Goal: Transaction & Acquisition: Book appointment/travel/reservation

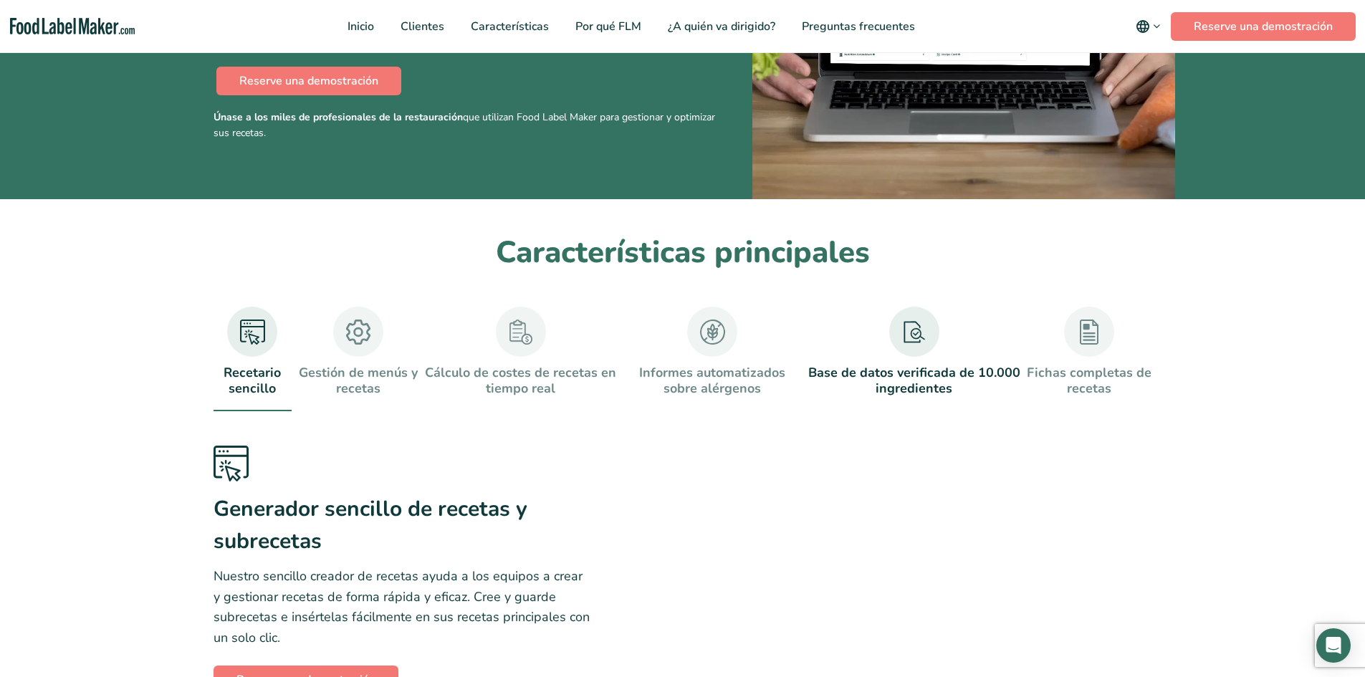
scroll to position [502, 0]
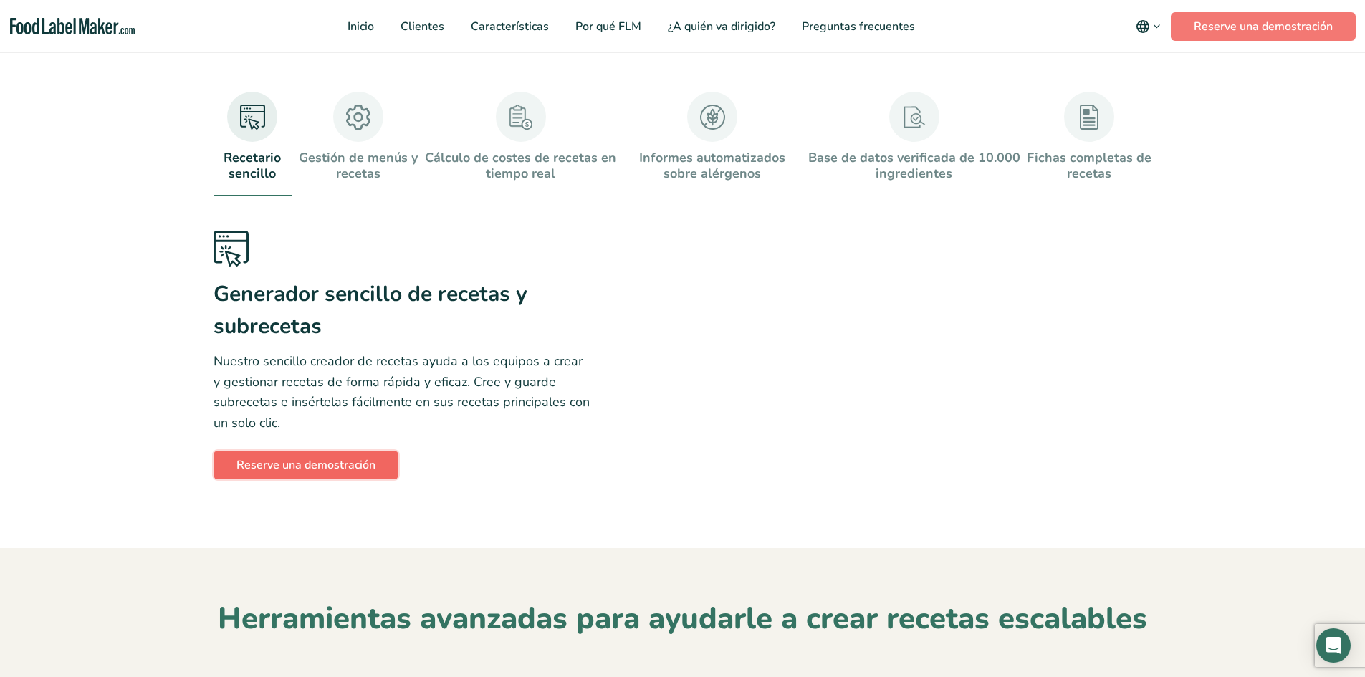
click at [338, 479] on link "Reserve una demostración" at bounding box center [306, 465] width 185 height 29
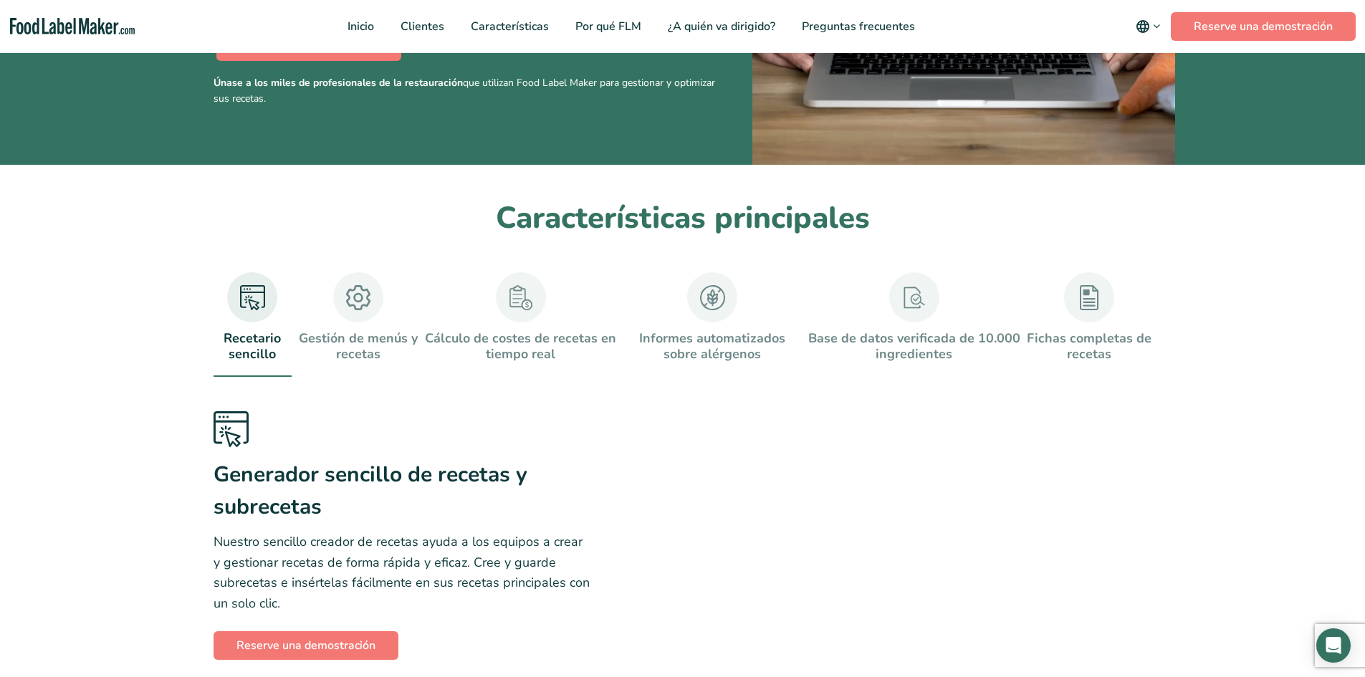
scroll to position [244, 0]
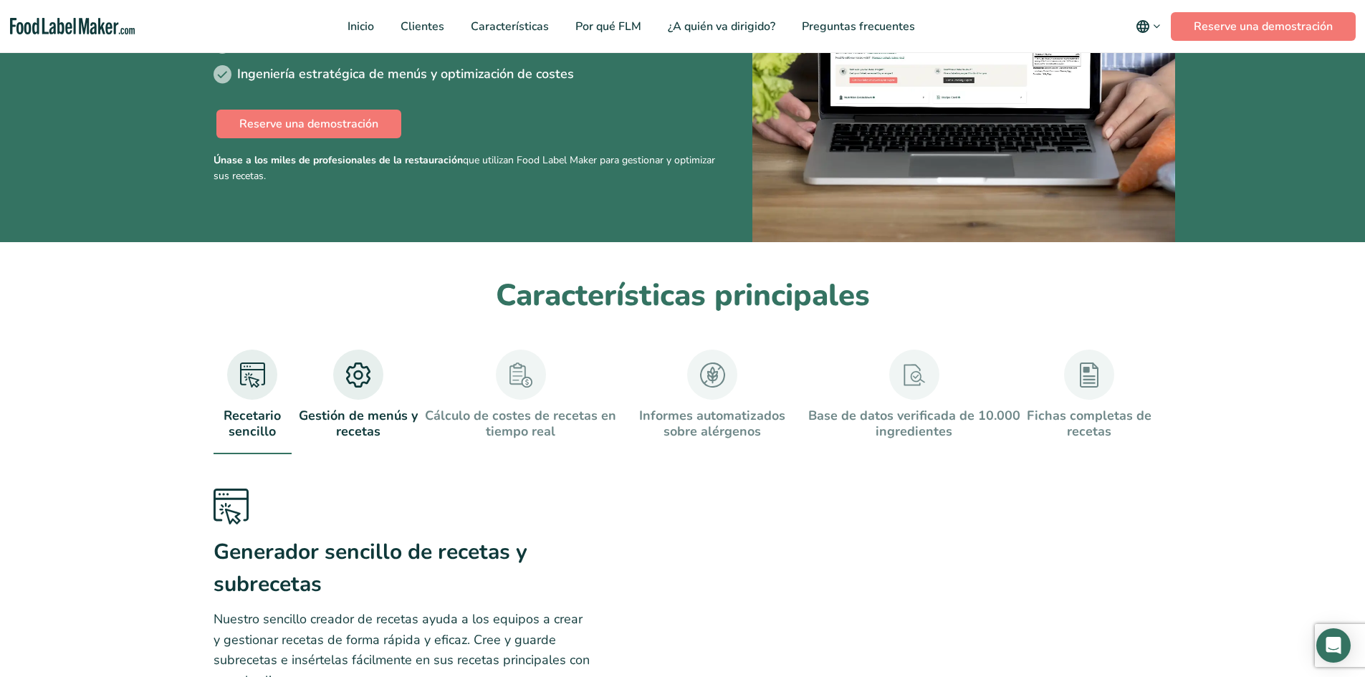
click at [352, 405] on link "Gestión de menús y recetas" at bounding box center [357, 395] width 121 height 90
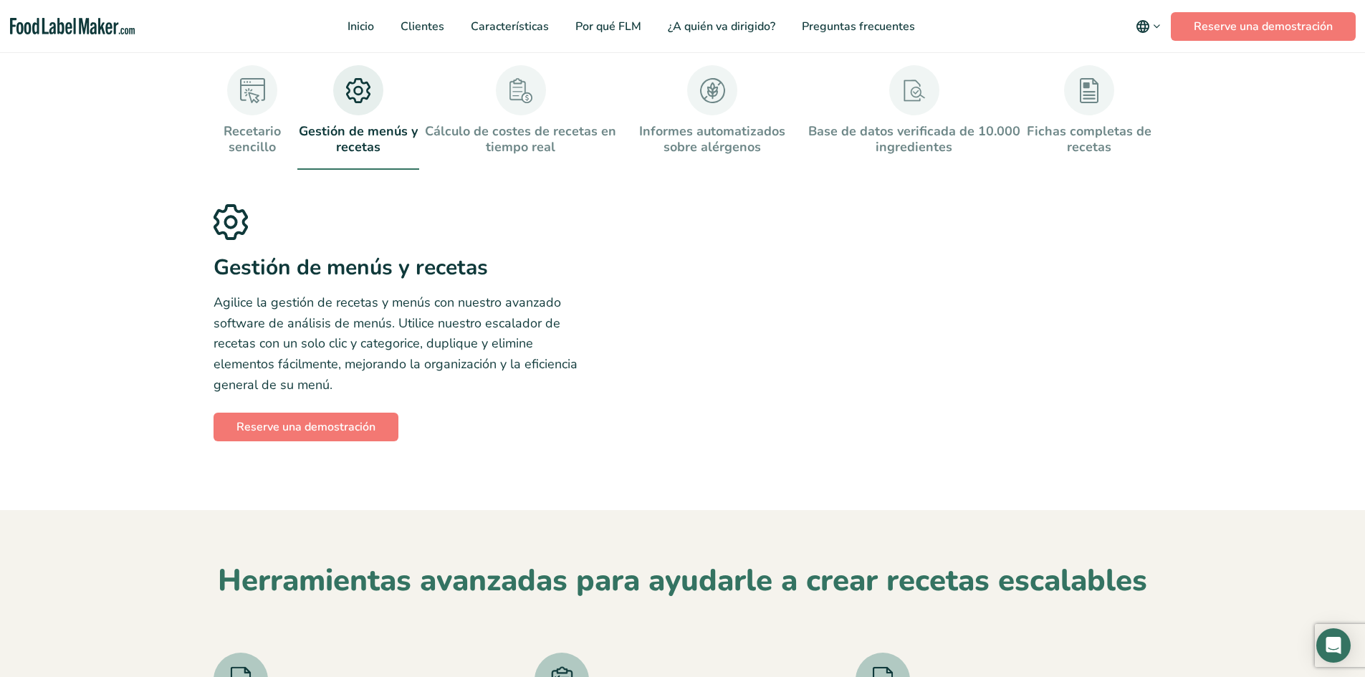
scroll to position [530, 0]
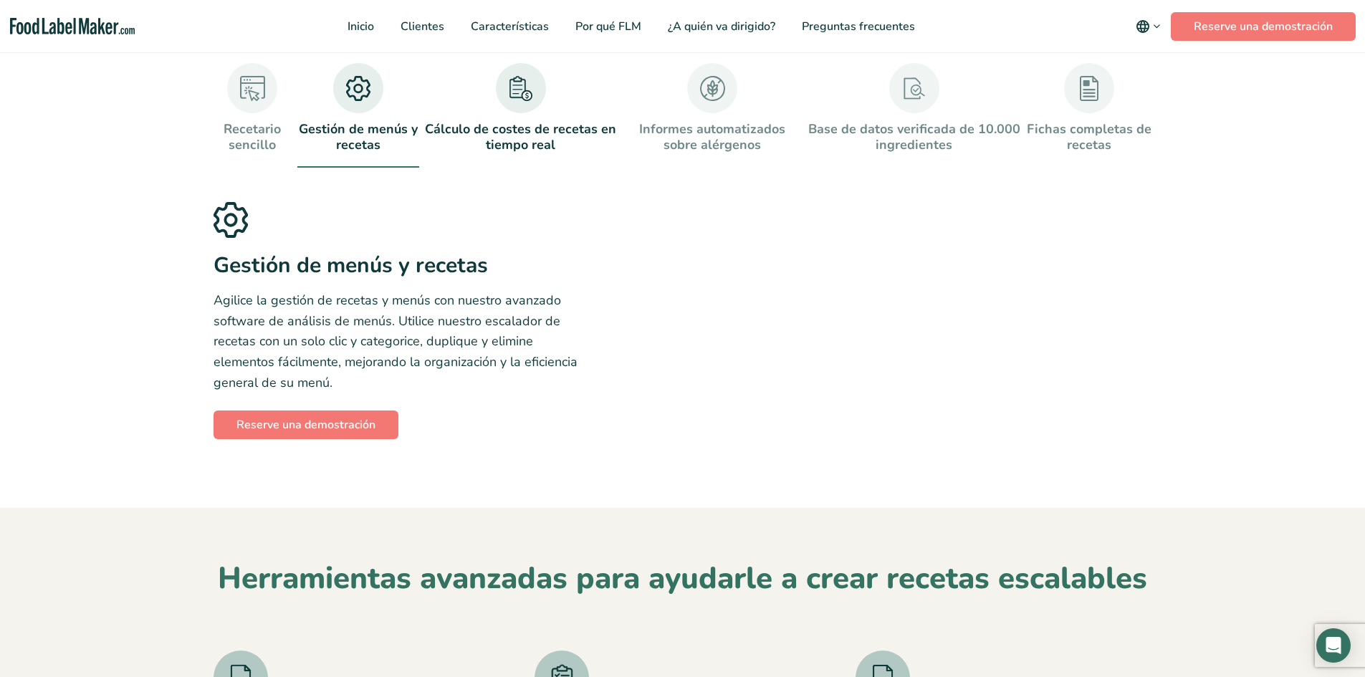
click at [558, 138] on link "Cálculo de costes de recetas en tiempo real" at bounding box center [521, 108] width 192 height 90
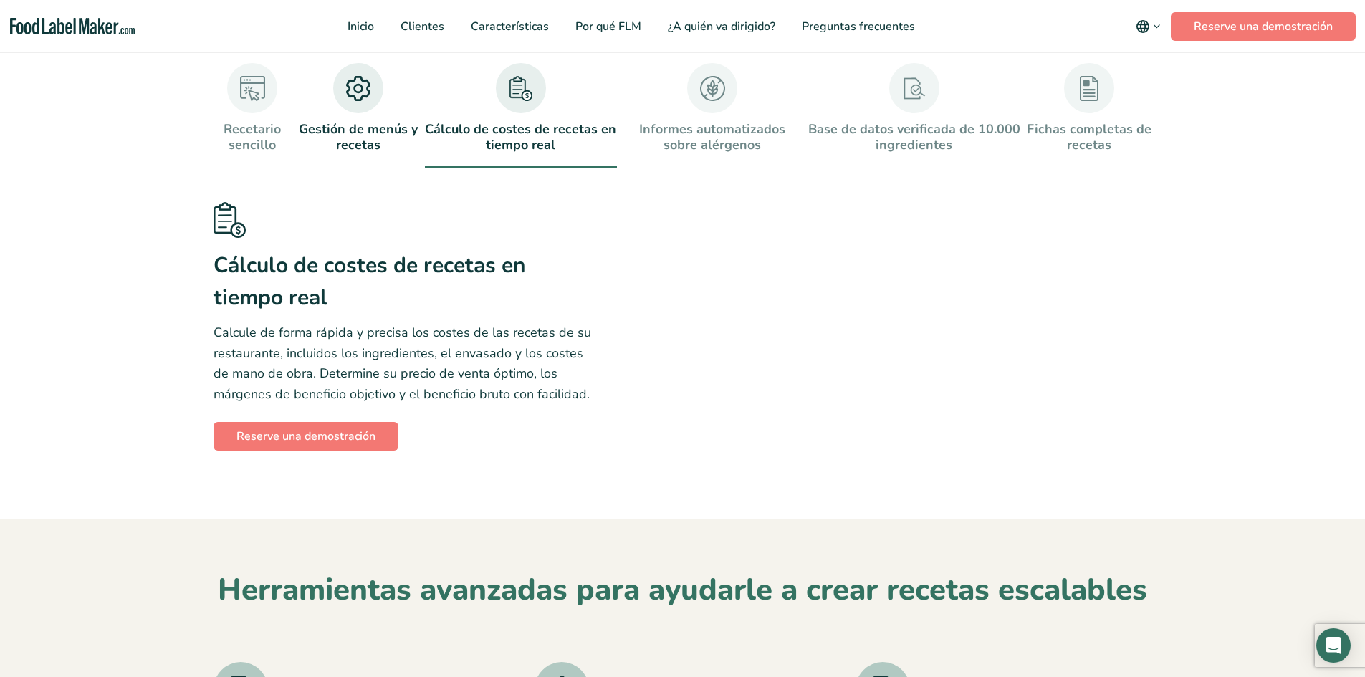
click at [353, 144] on link "Gestión de menús y recetas" at bounding box center [357, 108] width 121 height 90
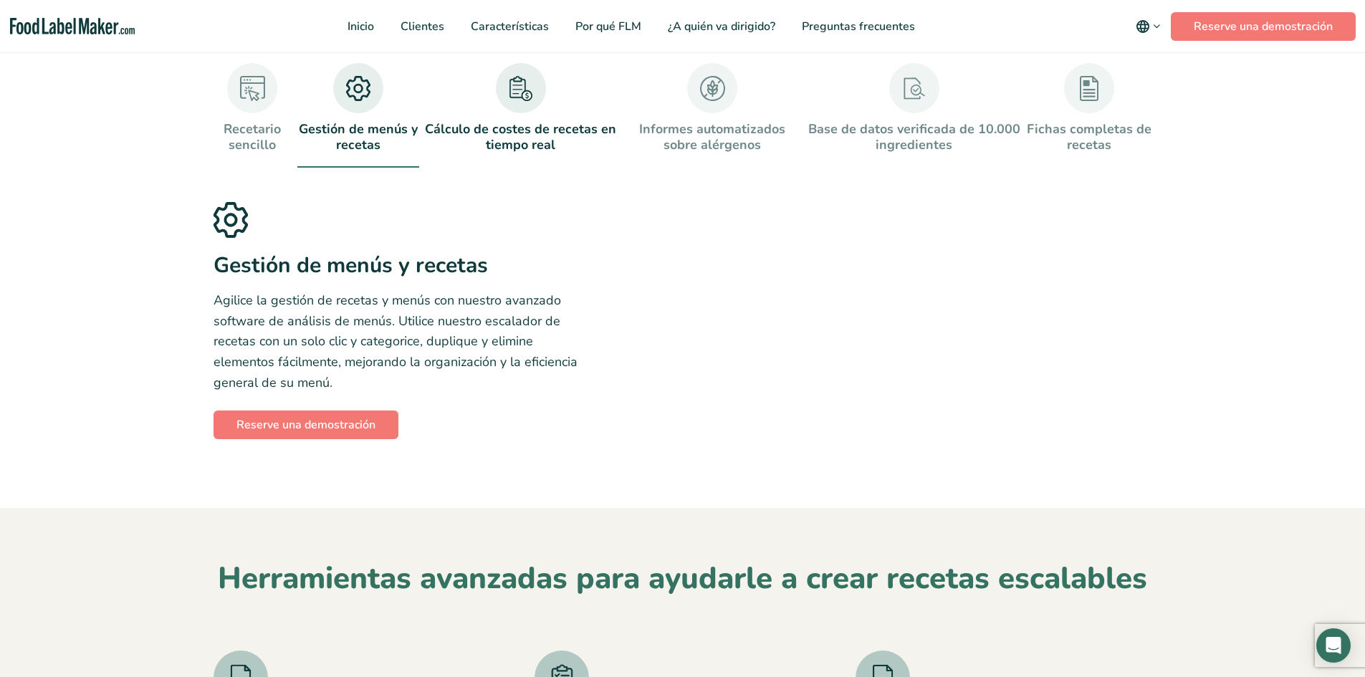
click at [522, 140] on link "Cálculo de costes de recetas en tiempo real" at bounding box center [521, 108] width 192 height 90
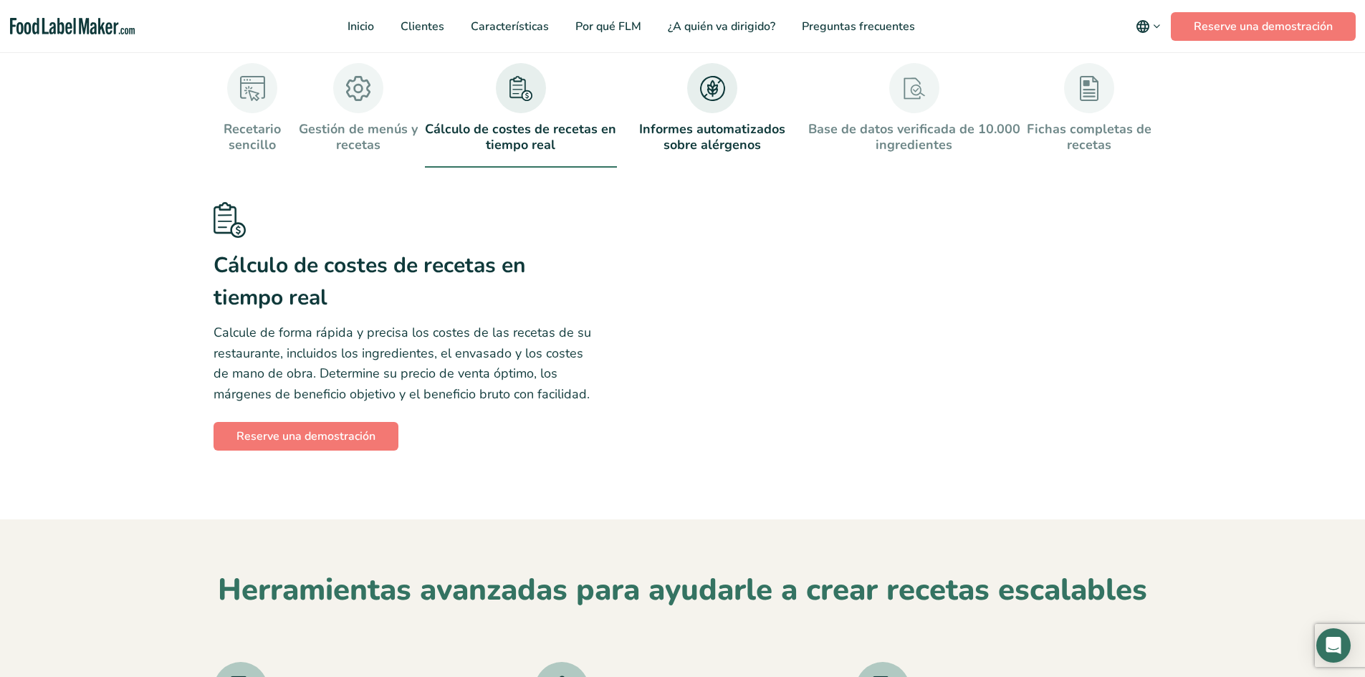
click at [717, 143] on link "Informes automatizados sobre alérgenos" at bounding box center [713, 108] width 180 height 90
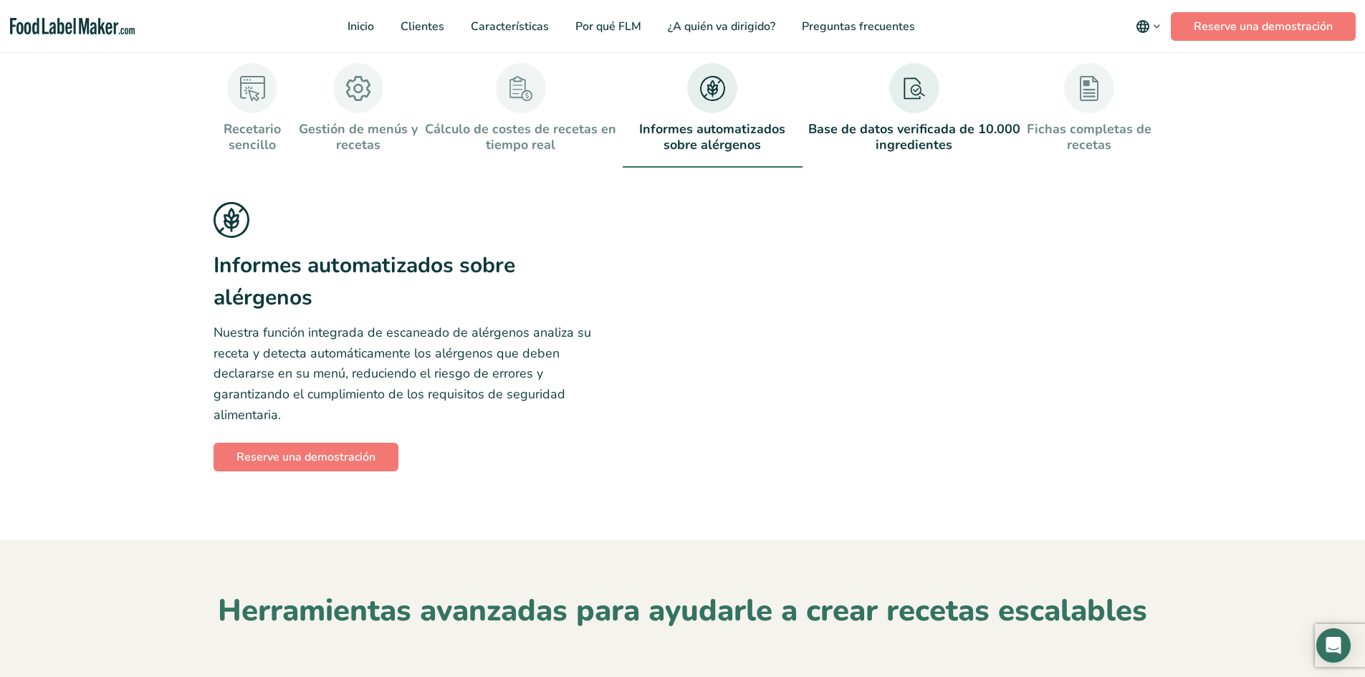
click at [905, 139] on link "Base de datos verificada de 10.000 ingredientes" at bounding box center [914, 108] width 213 height 90
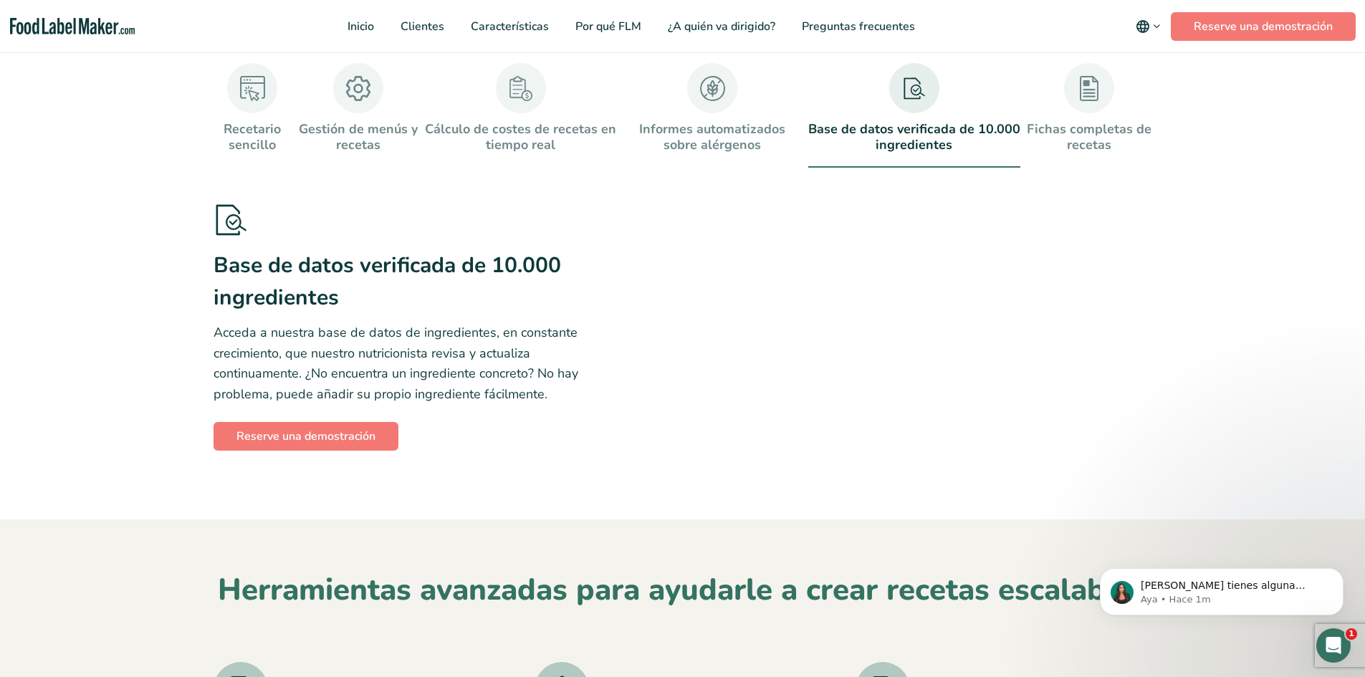
scroll to position [0, 0]
click at [1084, 118] on link "Fichas completas de recetas" at bounding box center [1088, 108] width 125 height 90
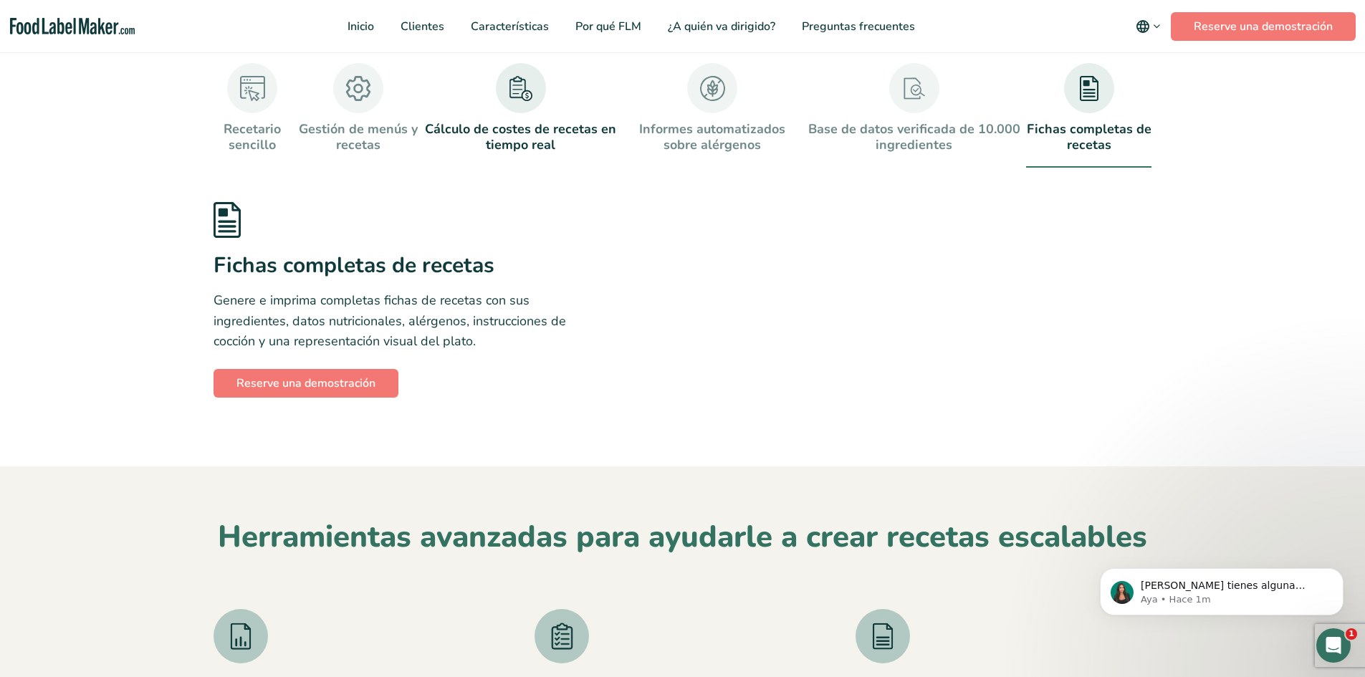
click at [537, 136] on link "Cálculo de costes de recetas en tiempo real" at bounding box center [521, 108] width 192 height 90
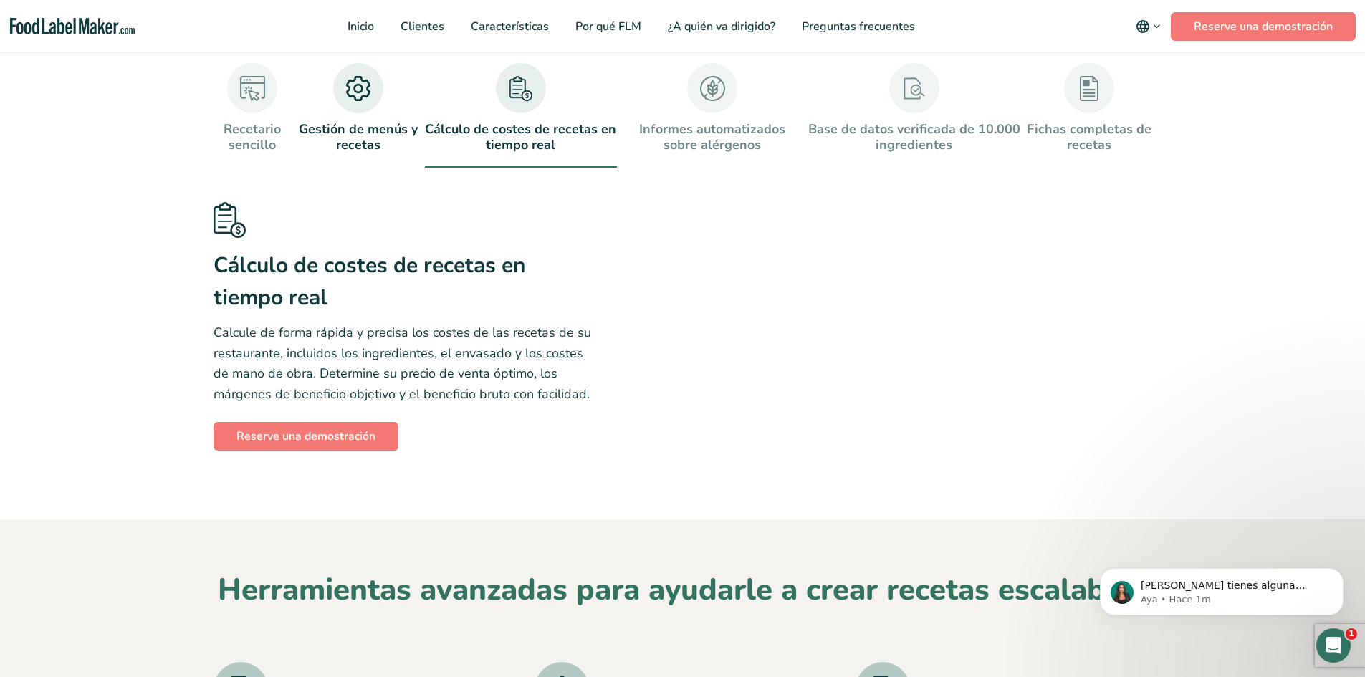
click at [381, 122] on link "Gestión de menús y recetas" at bounding box center [357, 108] width 121 height 90
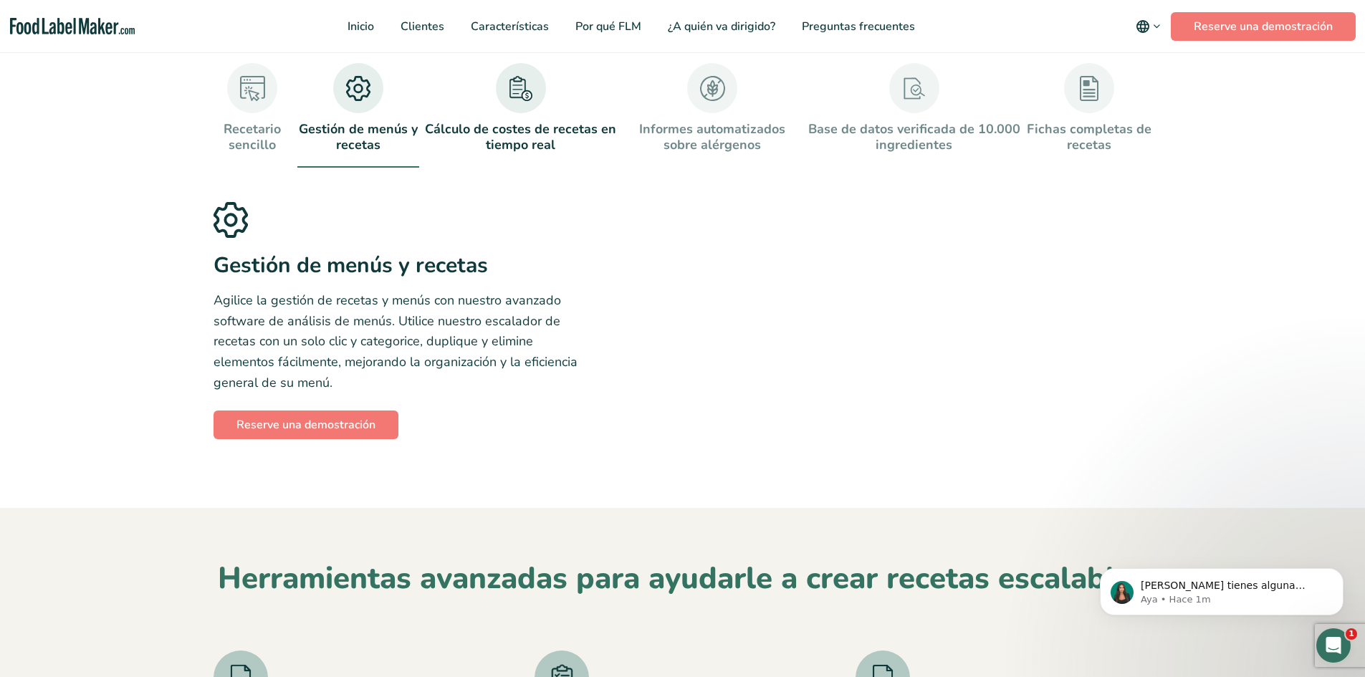
click at [477, 133] on link "Cálculo de costes de recetas en tiempo real" at bounding box center [521, 108] width 192 height 90
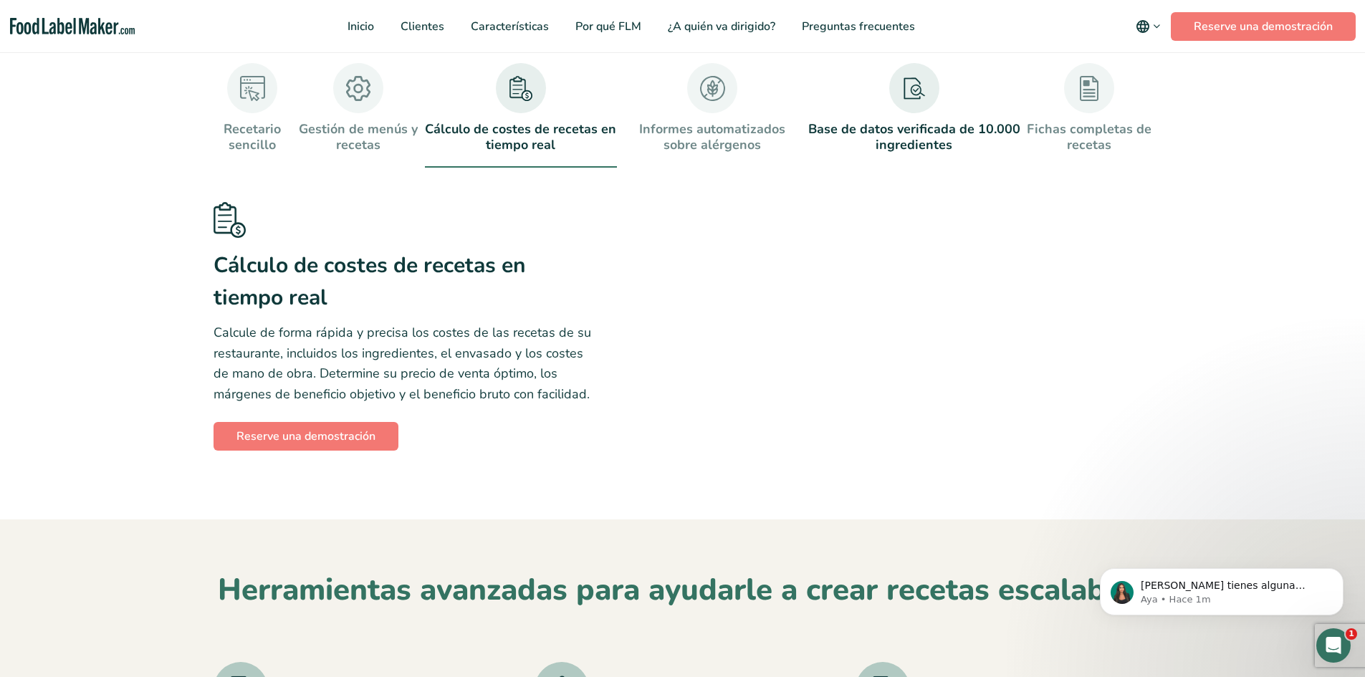
click at [927, 140] on link "Base de datos verificada de 10.000 ingredientes" at bounding box center [914, 108] width 213 height 90
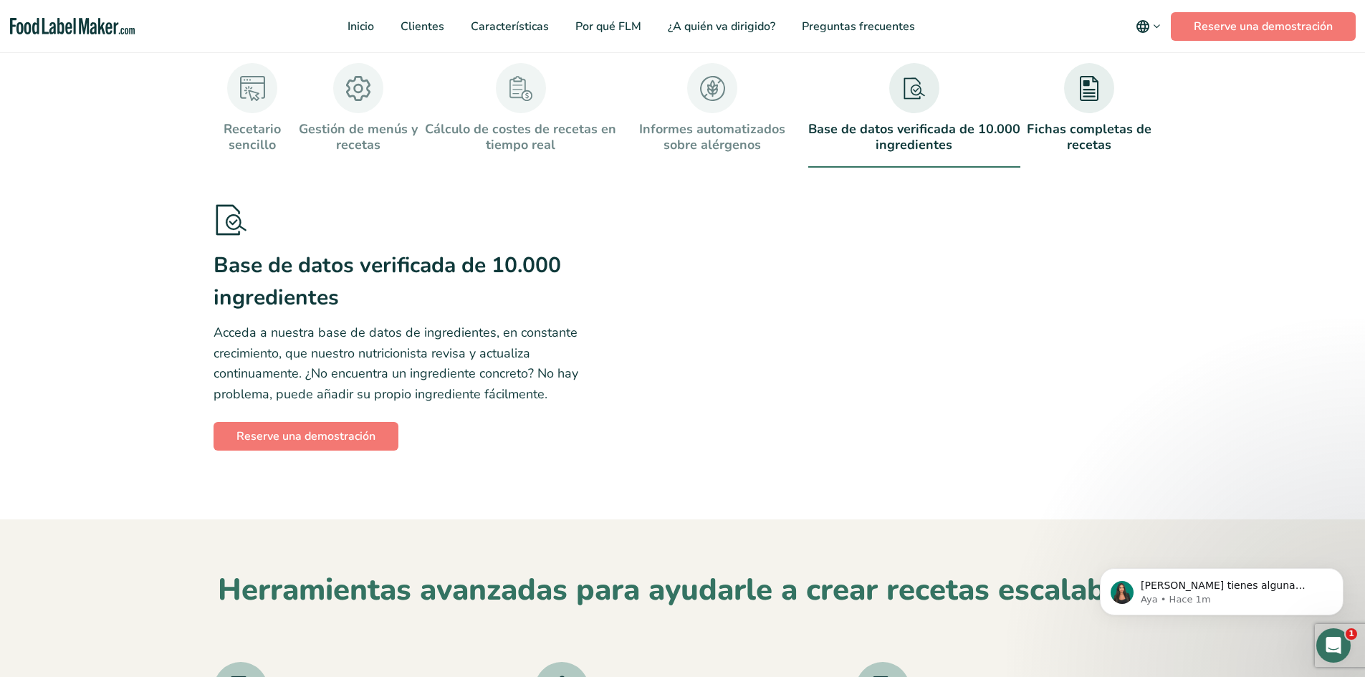
click at [1060, 134] on link "Fichas completas de recetas" at bounding box center [1088, 108] width 125 height 90
